Goal: Task Accomplishment & Management: Manage account settings

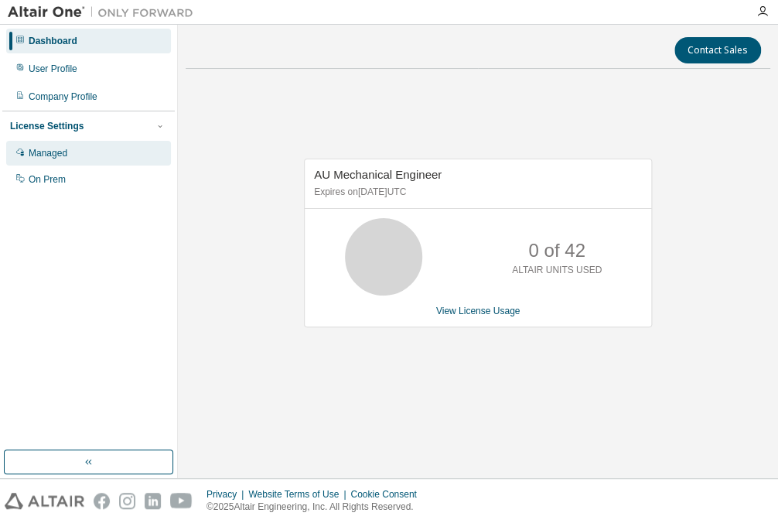
click at [97, 147] on div "Managed" at bounding box center [88, 153] width 165 height 25
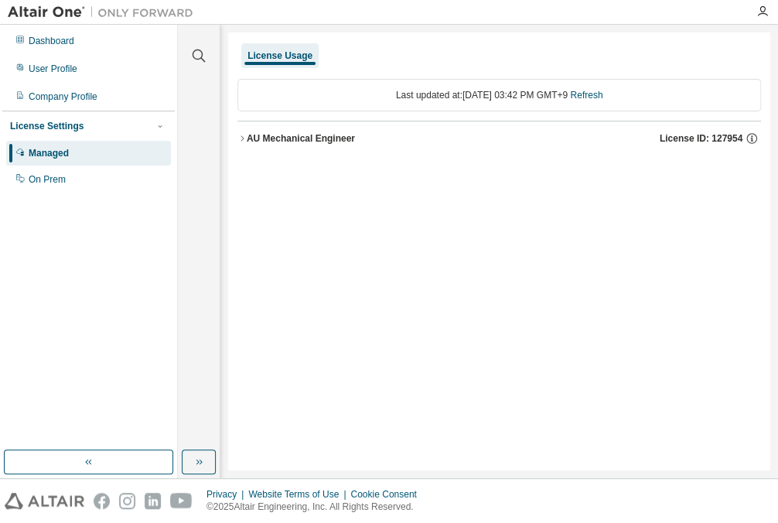
click at [444, 59] on div "License Usage" at bounding box center [498, 56] width 523 height 28
click at [164, 134] on div "License Settings Managed On Prem" at bounding box center [88, 152] width 172 height 83
click at [162, 126] on icon "button" at bounding box center [159, 125] width 9 height 9
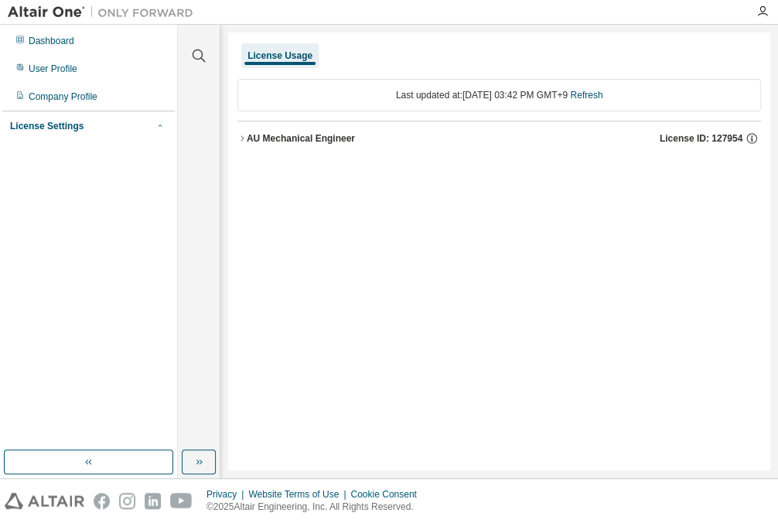
click at [162, 128] on icon "button" at bounding box center [159, 125] width 9 height 9
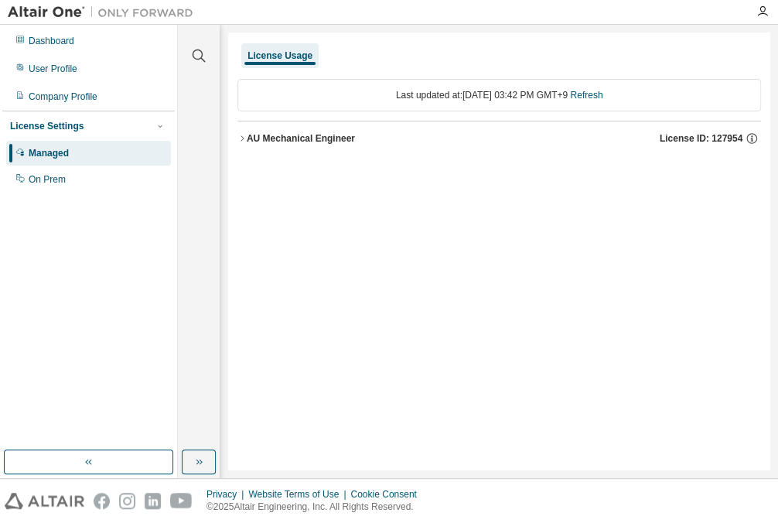
drag, startPoint x: 649, startPoint y: 281, endPoint x: 649, endPoint y: 262, distance: 18.6
click at [649, 270] on div "License Usage Last updated at: Fri 2025-08-29 03:42 PM GMT+9 Refresh AU Mechani…" at bounding box center [499, 251] width 542 height 438
click at [66, 46] on div "Dashboard" at bounding box center [52, 41] width 46 height 12
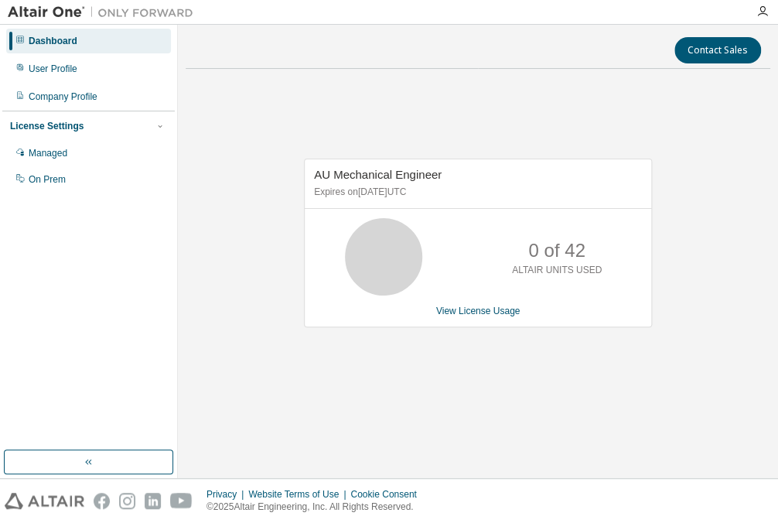
click at [676, 128] on div "AU Mechanical Engineer Expires on October 1, 2025 UTC 0 of 42 ALTAIR UNITS USED…" at bounding box center [478, 250] width 584 height 339
click at [501, 305] on link "View License Usage" at bounding box center [478, 310] width 84 height 11
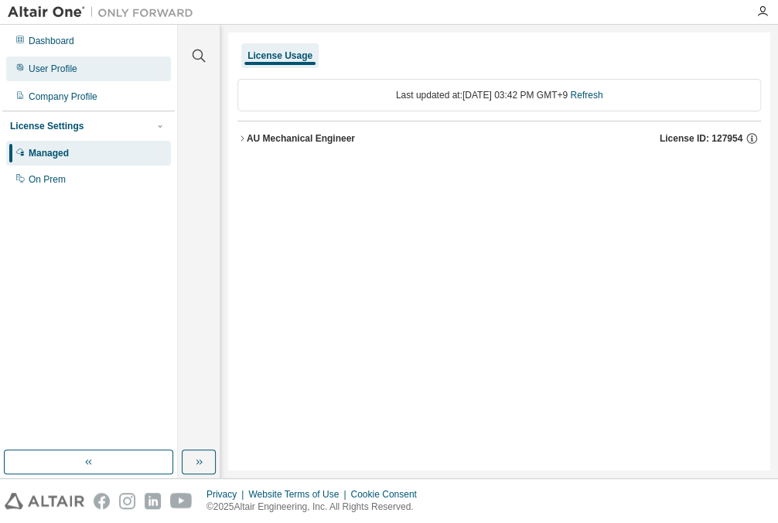
click at [81, 68] on div "User Profile" at bounding box center [88, 68] width 165 height 25
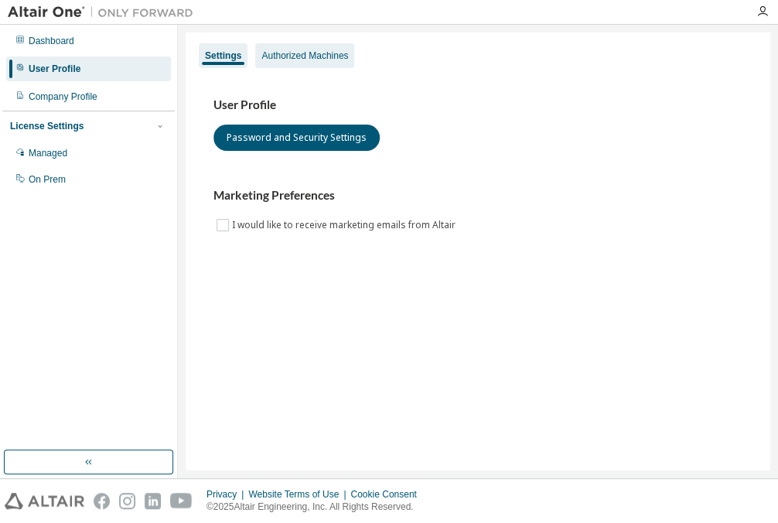
click at [325, 60] on div "Authorized Machines" at bounding box center [304, 55] width 87 height 12
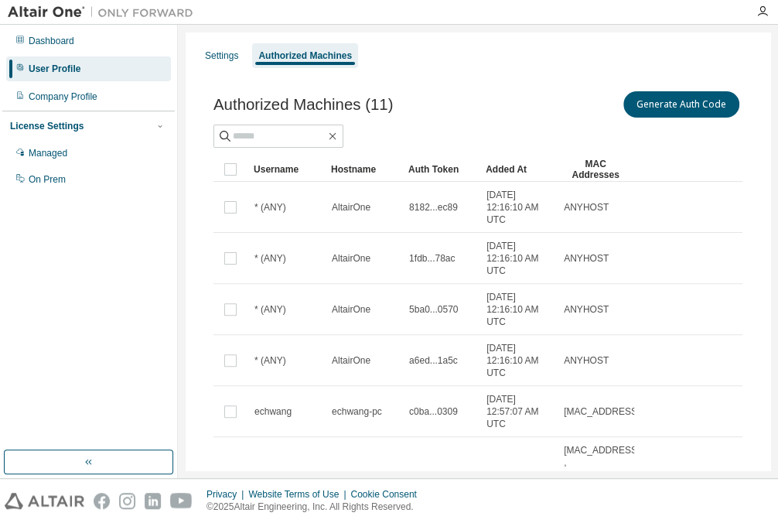
click at [552, 96] on div "Generate Auth Code" at bounding box center [610, 104] width 264 height 32
drag, startPoint x: 399, startPoint y: 104, endPoint x: 208, endPoint y: 94, distance: 191.2
click at [208, 94] on div "Authorized Machines (11) Generate Auth Code Clear Load Save Save As Field Opera…" at bounding box center [478, 454] width 566 height 768
drag, startPoint x: 208, startPoint y: 94, endPoint x: 303, endPoint y: 84, distance: 95.5
click at [303, 83] on div "Authorized Machines (11) Generate Auth Code Clear Load Save Save As Field Opera…" at bounding box center [478, 454] width 566 height 768
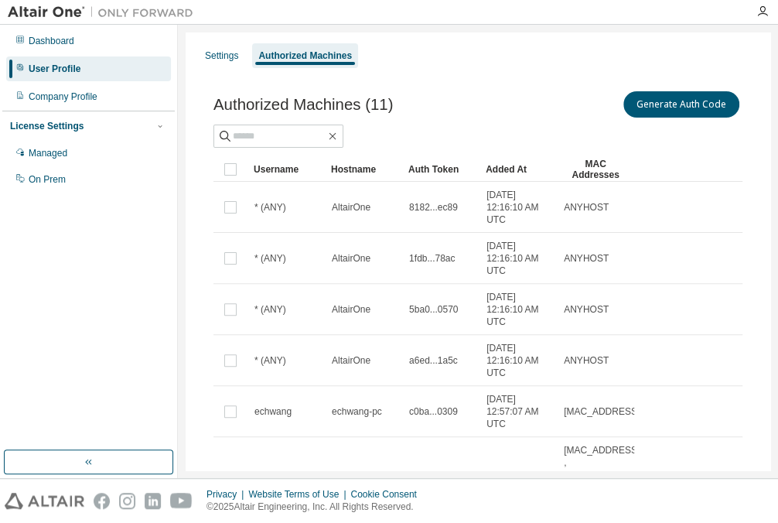
click at [538, 106] on div "Generate Auth Code" at bounding box center [610, 104] width 264 height 32
click at [240, 46] on div "Settings" at bounding box center [222, 55] width 46 height 25
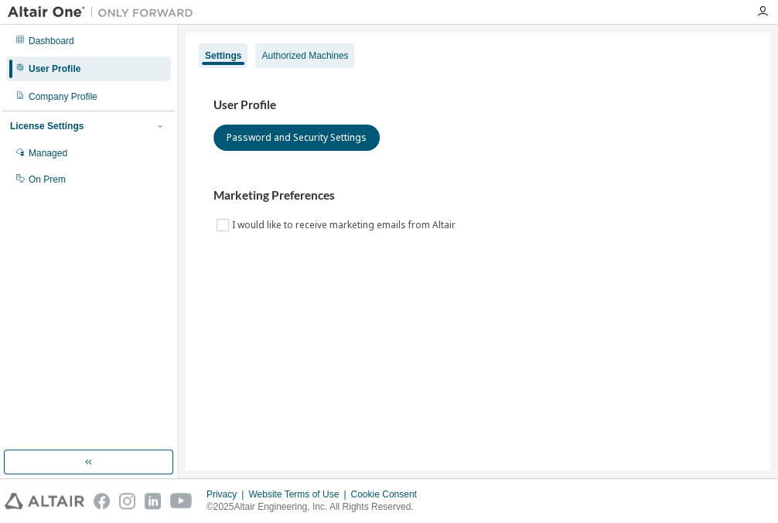
click at [292, 52] on div "Authorized Machines" at bounding box center [304, 55] width 87 height 12
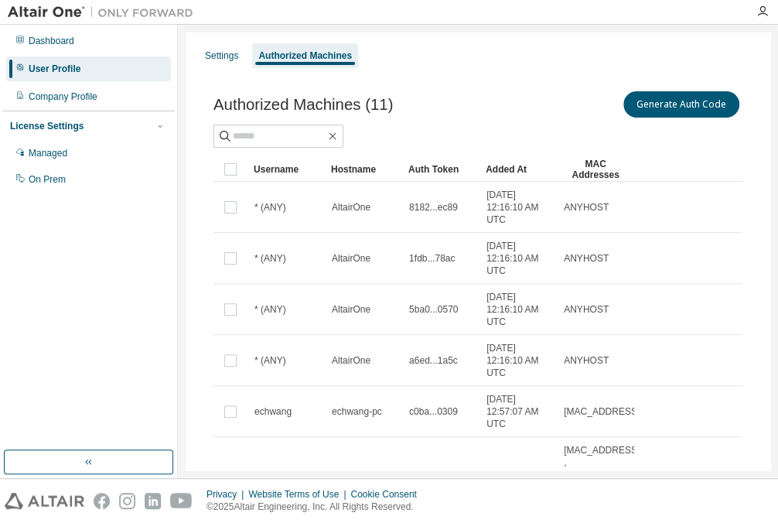
click at [512, 83] on div "Authorized Machines (11) Generate Auth Code Clear Load Save Save As Field Opera…" at bounding box center [478, 454] width 566 height 768
drag, startPoint x: 506, startPoint y: 86, endPoint x: 503, endPoint y: 102, distance: 16.4
click at [503, 102] on div "Authorized Machines (11) Generate Auth Code Clear Load Save Save As Field Opera…" at bounding box center [478, 454] width 566 height 768
drag, startPoint x: 530, startPoint y: 106, endPoint x: 606, endPoint y: 101, distance: 76.7
click at [598, 106] on div "Generate Auth Code" at bounding box center [610, 104] width 264 height 32
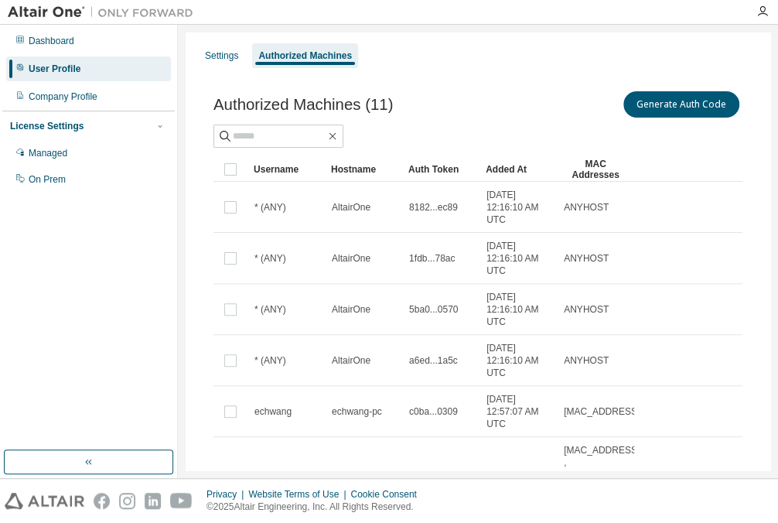
click at [546, 68] on div "Settings Authorized Machines" at bounding box center [478, 56] width 566 height 28
click at [649, 103] on button "Generate Auth Code" at bounding box center [681, 104] width 116 height 26
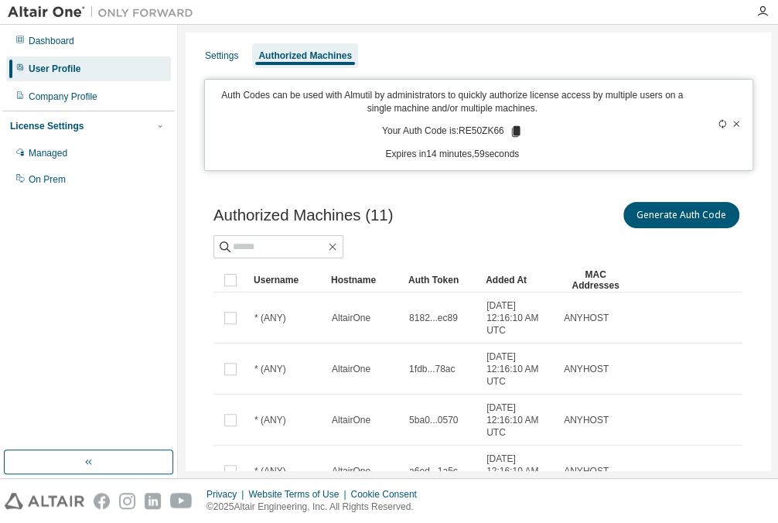
click at [510, 123] on div "Auth Codes can be used with Almutil by administrators to quickly authorize lice…" at bounding box center [452, 125] width 476 height 72
click at [511, 128] on icon at bounding box center [515, 131] width 9 height 11
